Goal: Navigation & Orientation: Find specific page/section

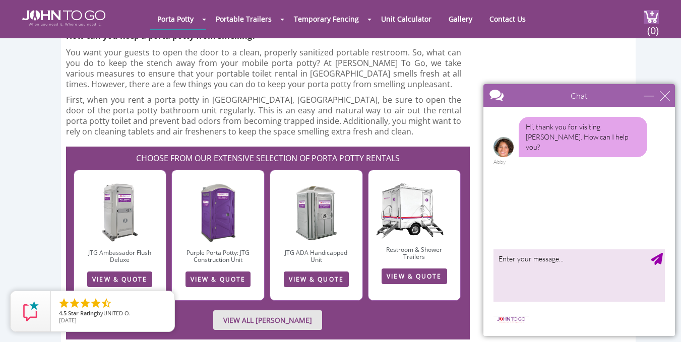
scroll to position [2031, 0]
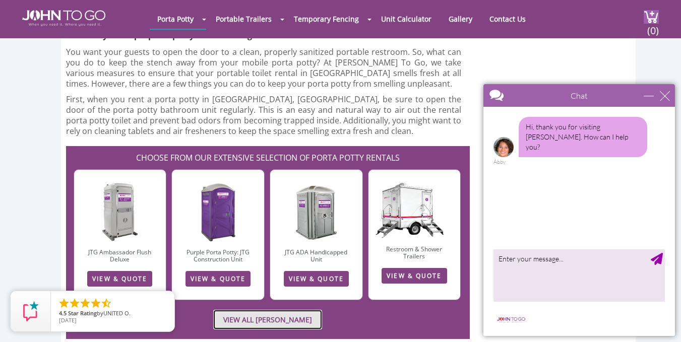
click at [265, 310] on link "VIEW ALL PORTA JOHN RENTALS" at bounding box center [267, 320] width 109 height 20
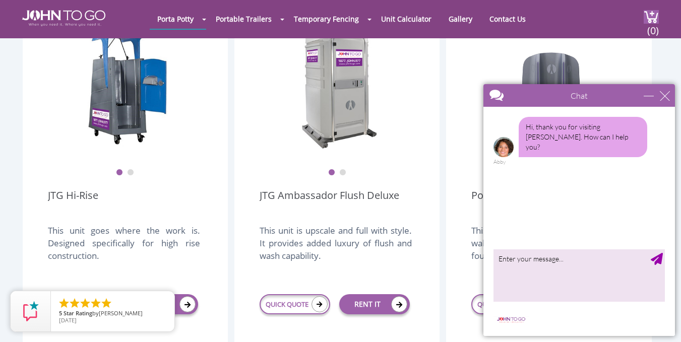
scroll to position [776, 0]
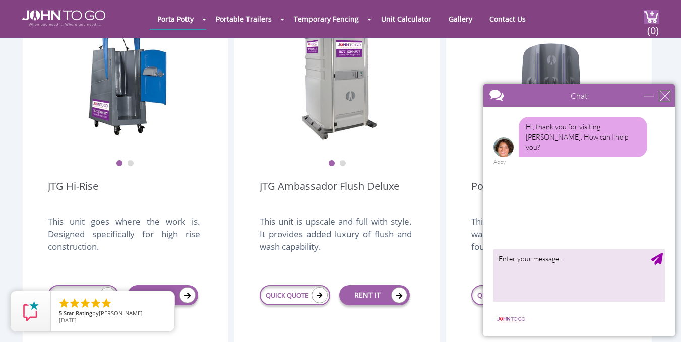
click at [667, 96] on div "close" at bounding box center [665, 96] width 10 height 10
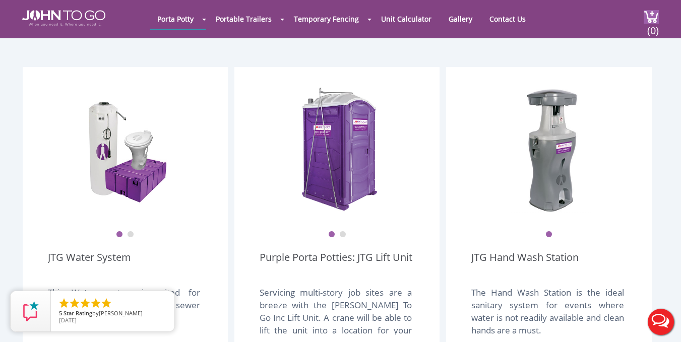
scroll to position [1150, 0]
click at [186, 170] on div at bounding box center [128, 150] width 160 height 126
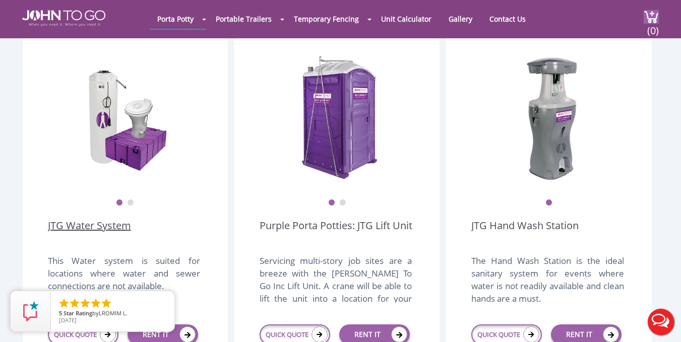
scroll to position [1180, 0]
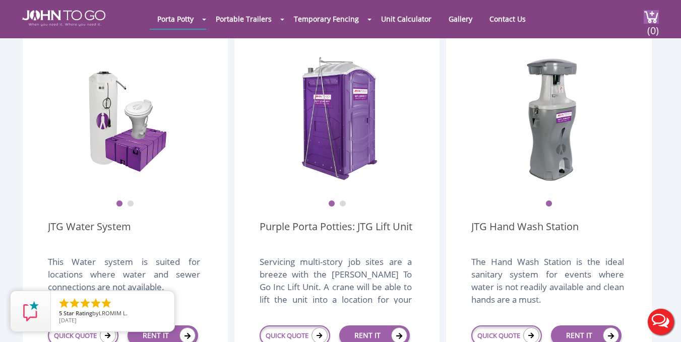
click at [127, 201] on button "2" at bounding box center [130, 204] width 7 height 7
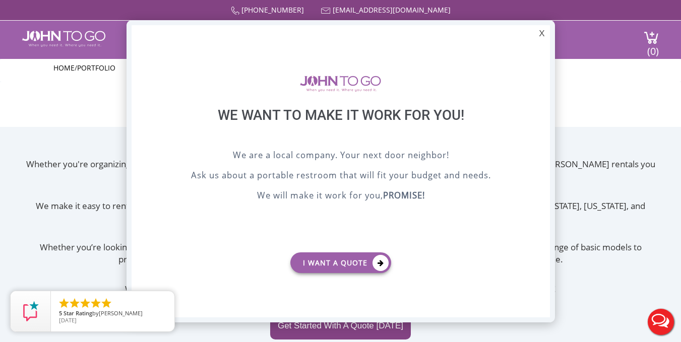
scroll to position [0, 0]
click at [543, 34] on div "X" at bounding box center [542, 33] width 16 height 17
